Goal: Information Seeking & Learning: Learn about a topic

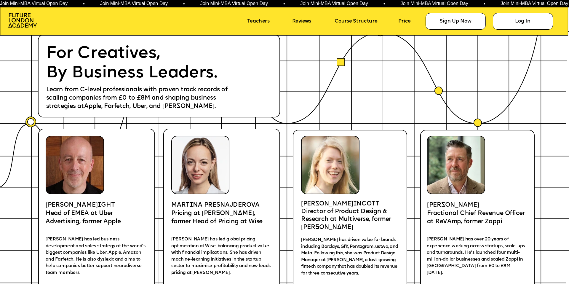
scroll to position [1139, 0]
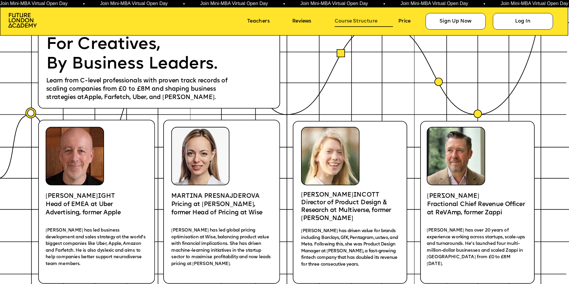
click at [361, 23] on link "Course Structure" at bounding box center [364, 21] width 59 height 11
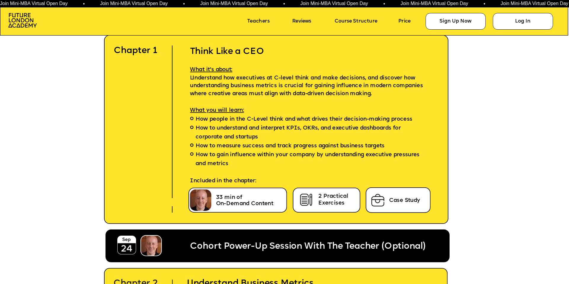
scroll to position [1794, 0]
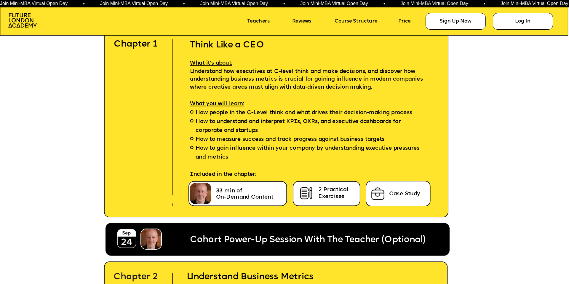
click at [206, 193] on img at bounding box center [200, 193] width 21 height 21
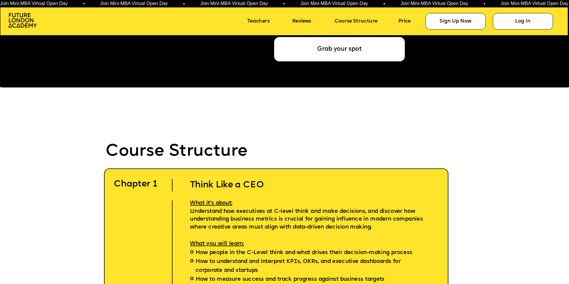
scroll to position [1633, 0]
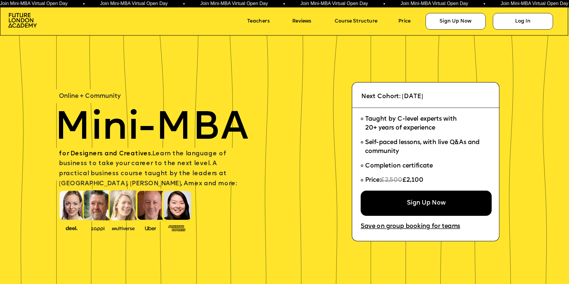
scroll to position [43, 0]
